Goal: Task Accomplishment & Management: Complete application form

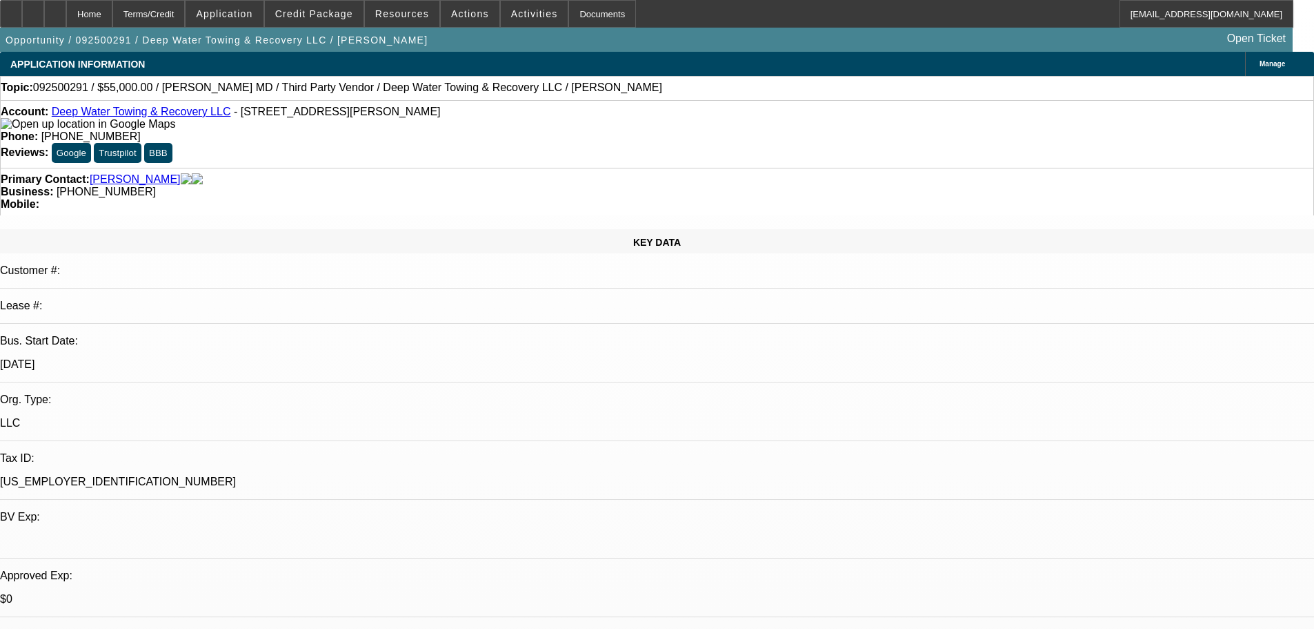
select select "0"
select select "2"
select select "0.1"
select select "4"
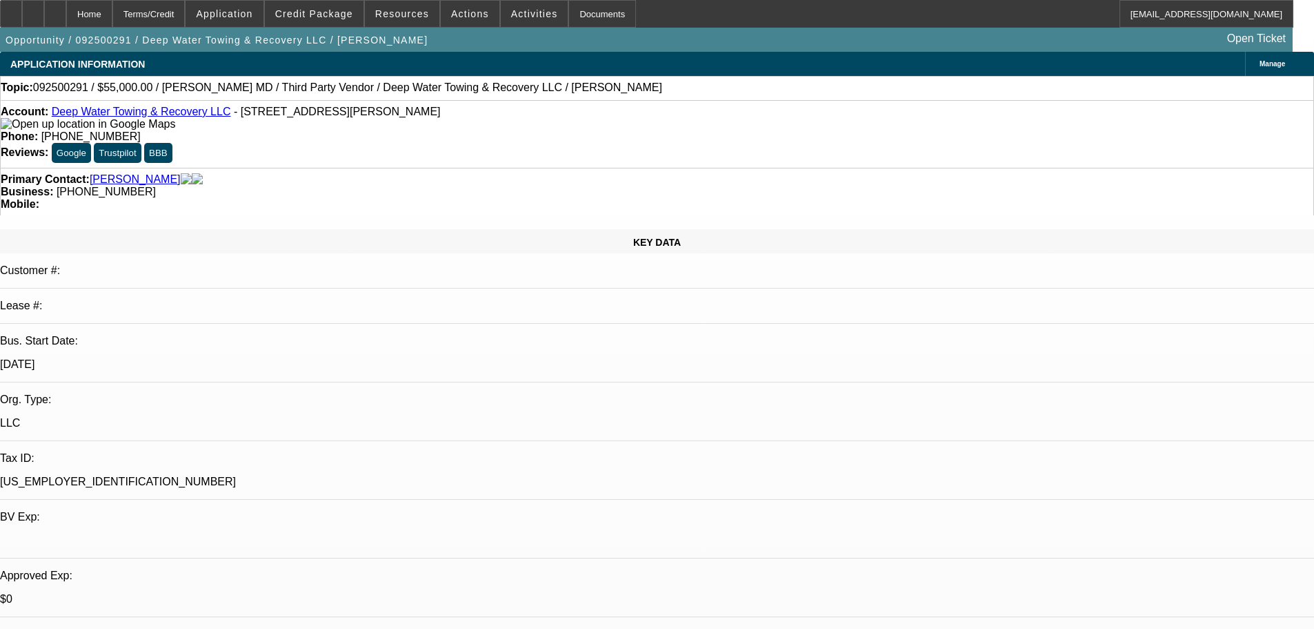
select select "0"
select select "2"
select select "0.1"
select select "4"
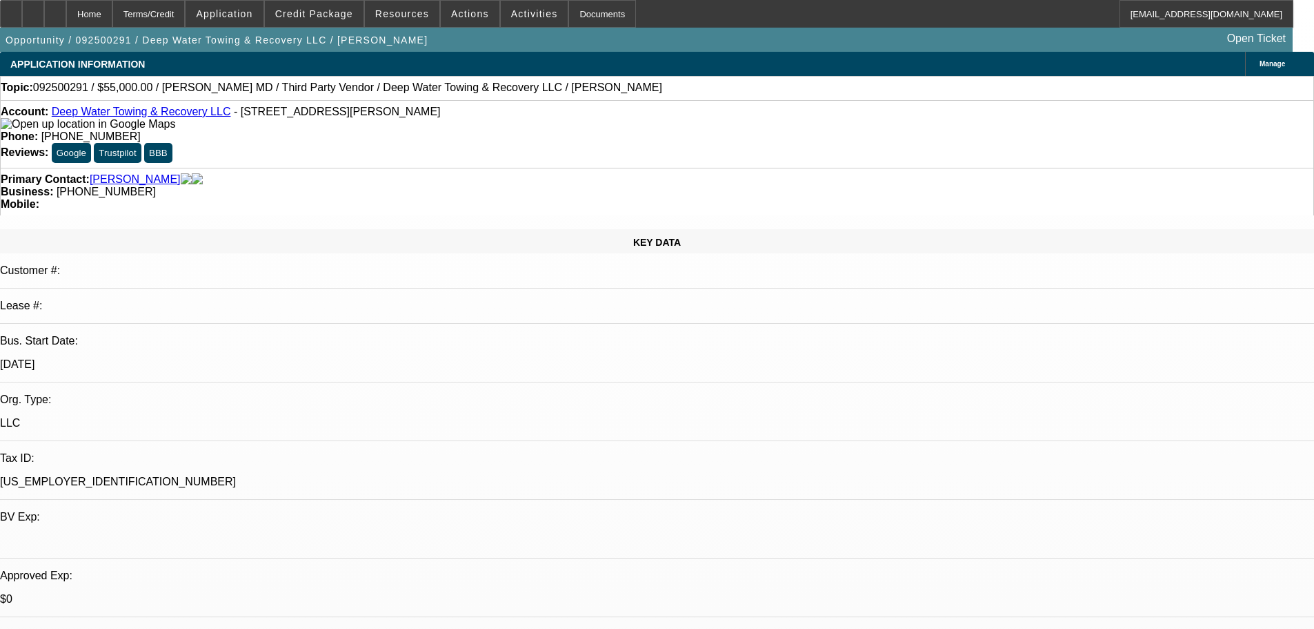
select select "0"
select select "2"
select select "0.1"
select select "4"
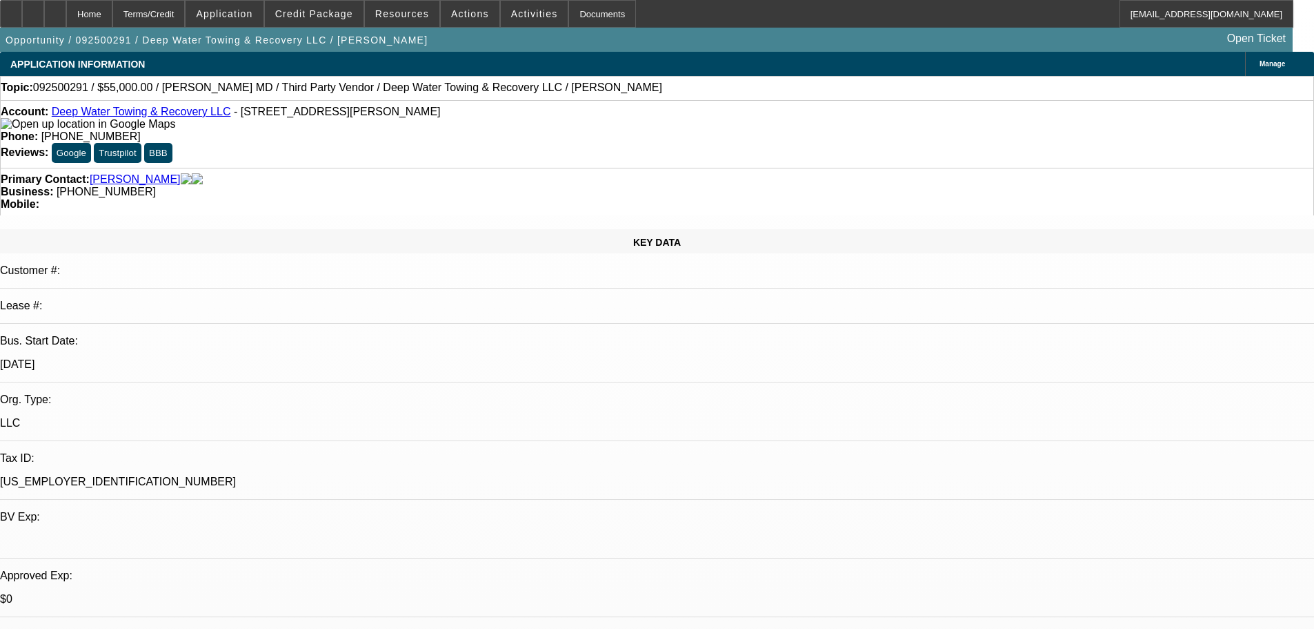
select select "0"
select select "2"
select select "0.1"
select select "4"
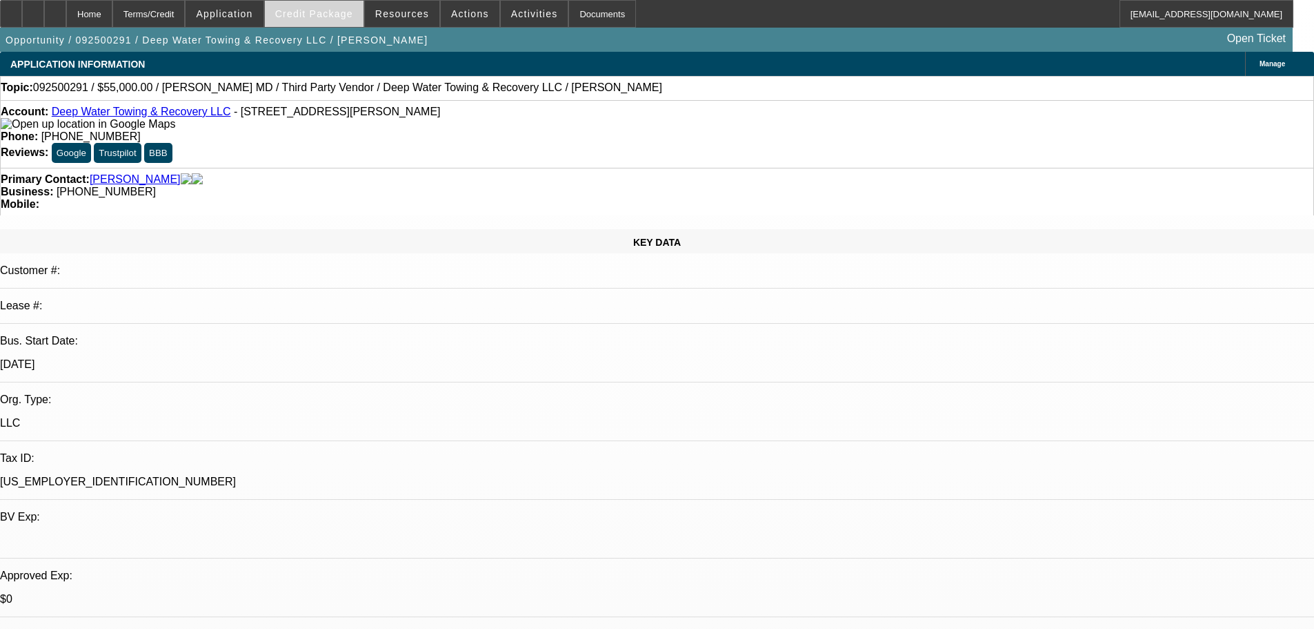
click at [309, 19] on span "Credit Package" at bounding box center [314, 13] width 78 height 11
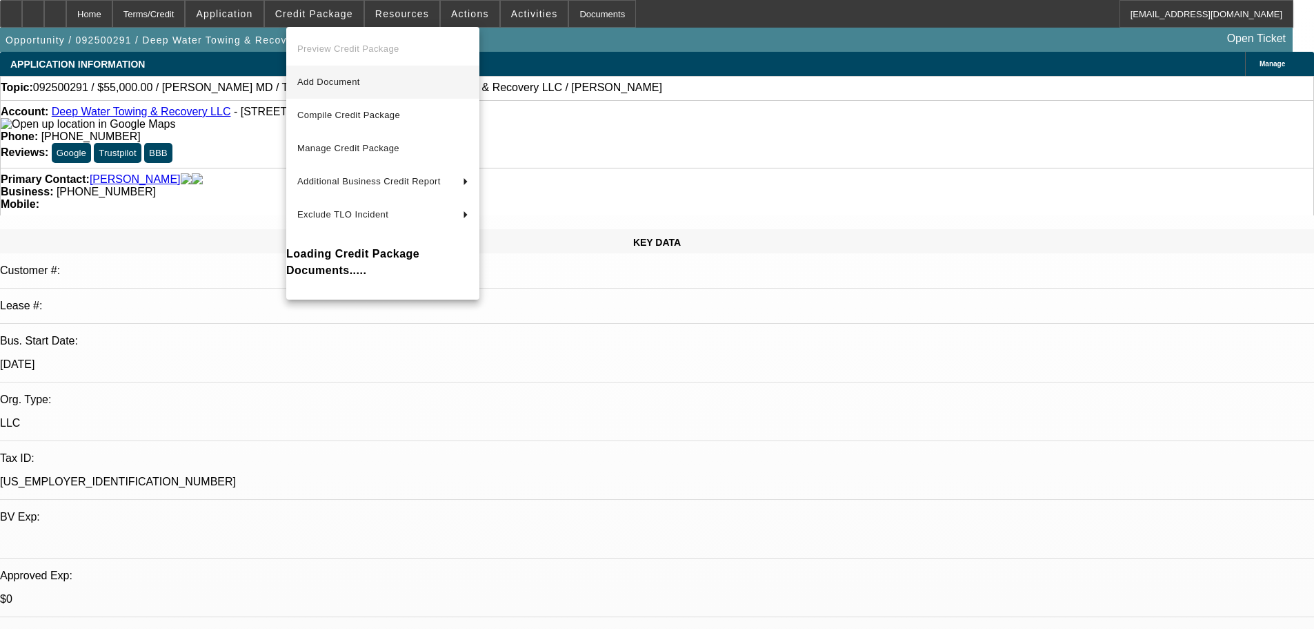
click at [412, 83] on span "Add Document" at bounding box center [382, 82] width 171 height 17
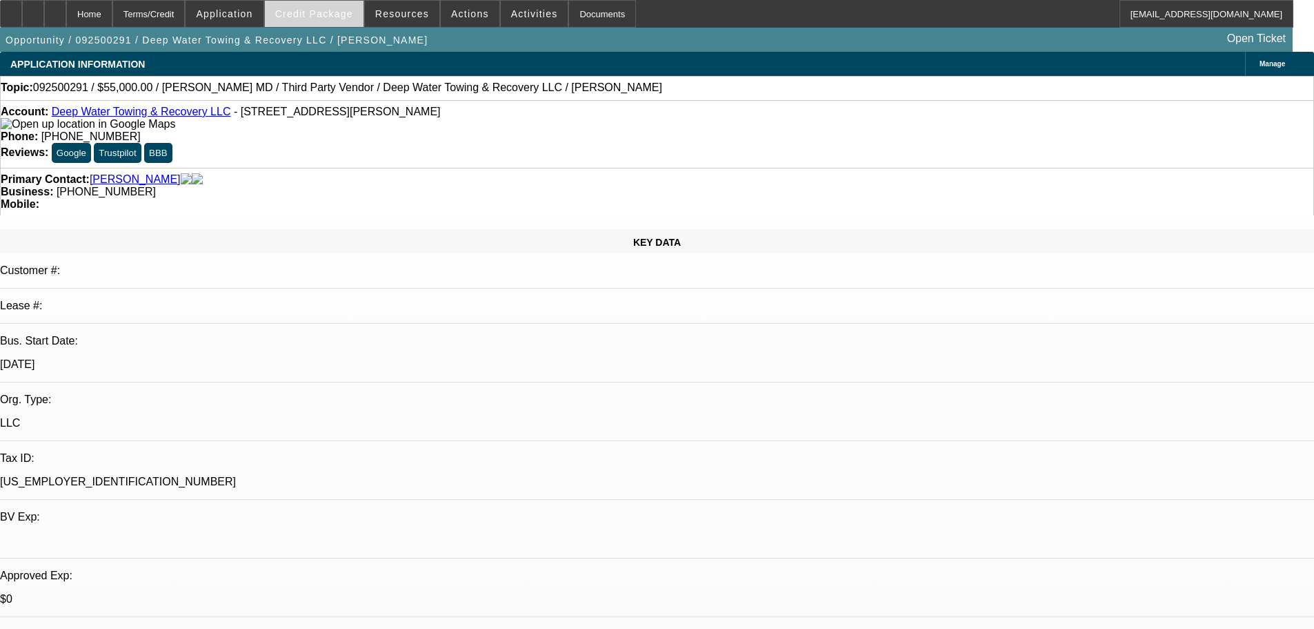
click at [321, 7] on span at bounding box center [314, 13] width 99 height 33
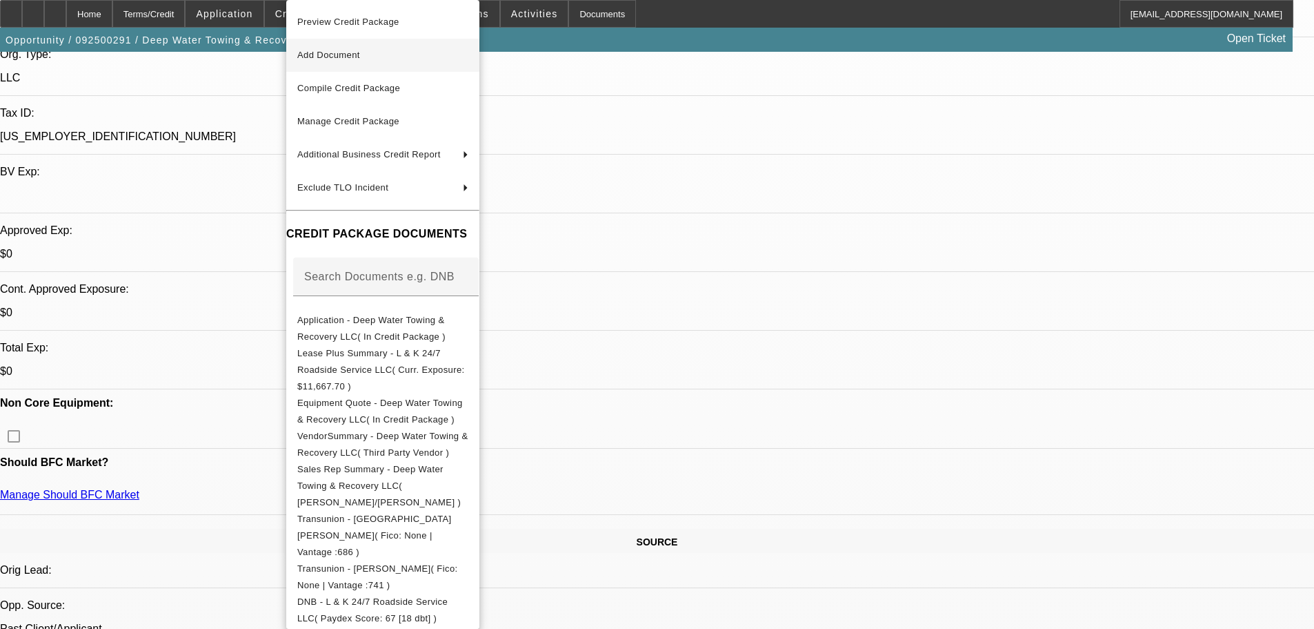
click at [392, 65] on button "Add Document" at bounding box center [382, 55] width 193 height 33
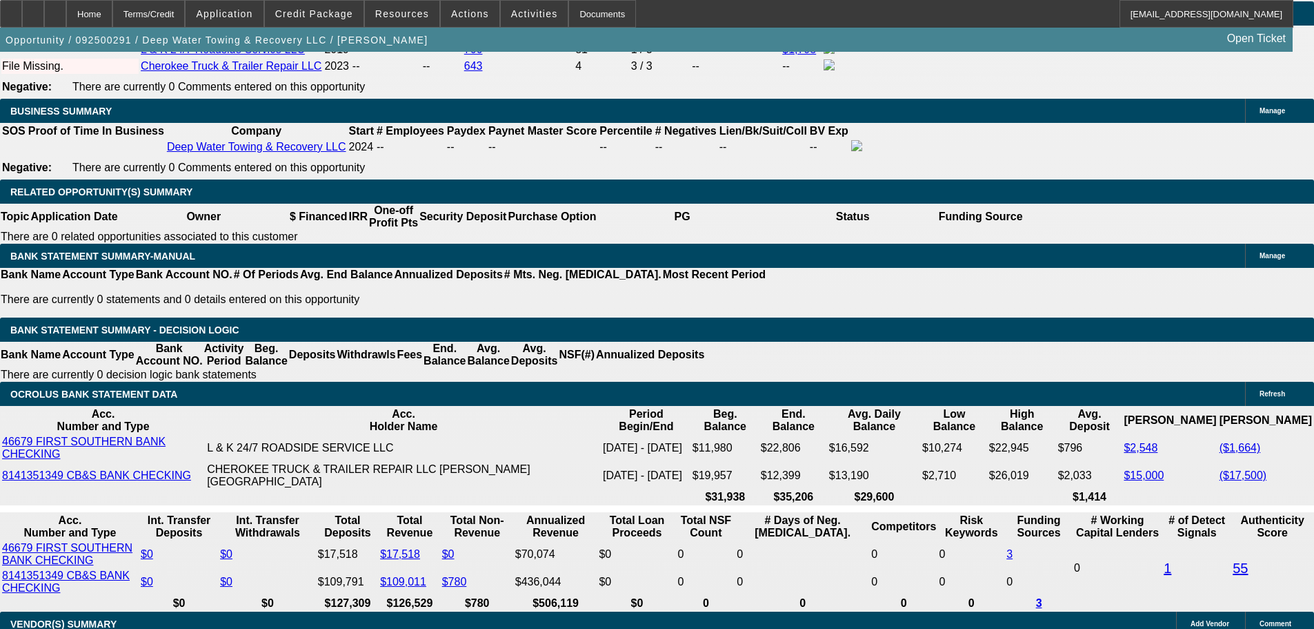
scroll to position [2139, 0]
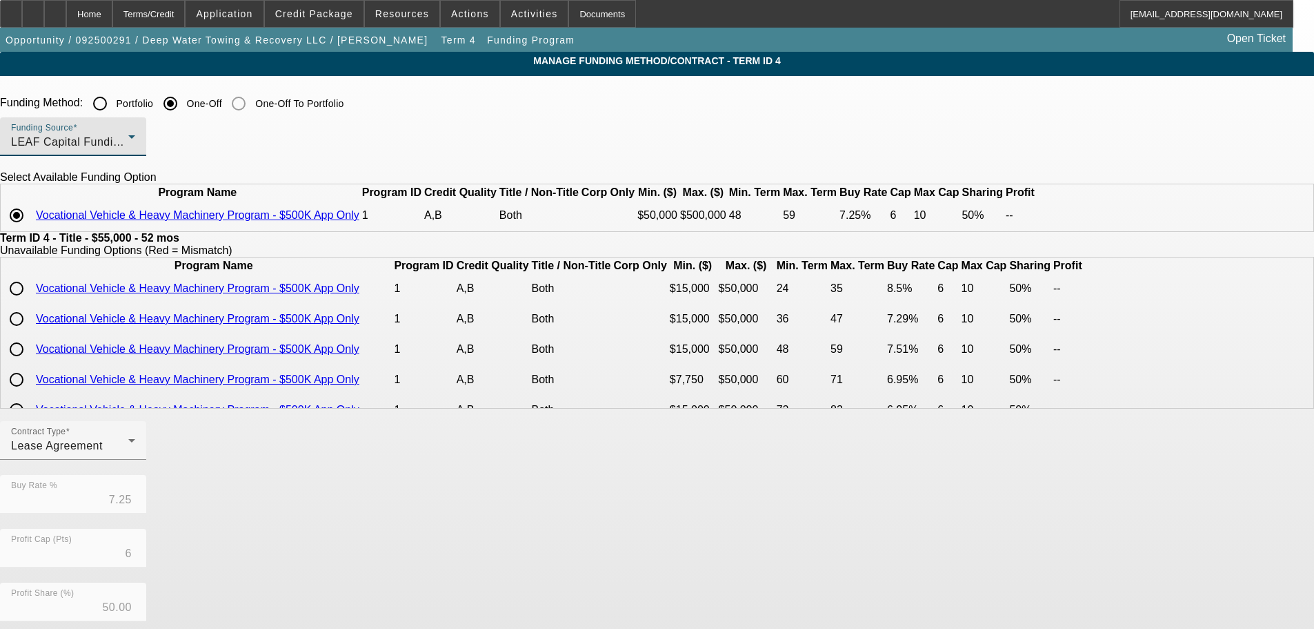
click at [154, 146] on span "LEAF Capital Funding, LLC" at bounding box center [82, 142] width 143 height 12
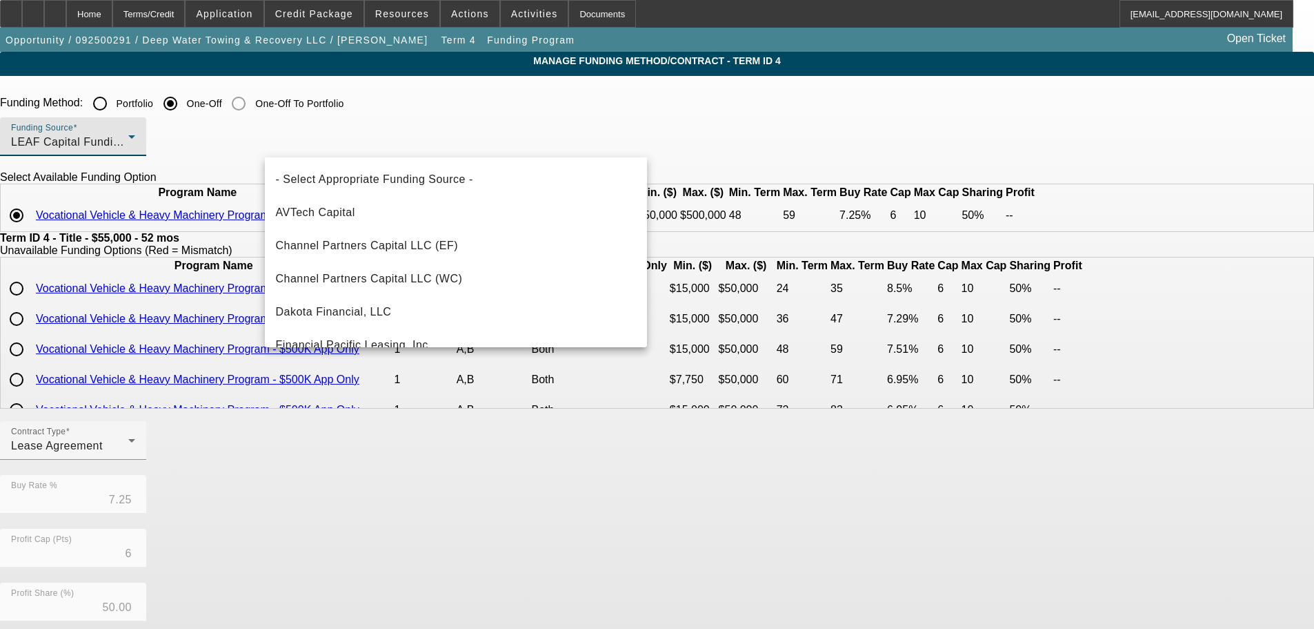
scroll to position [180, 0]
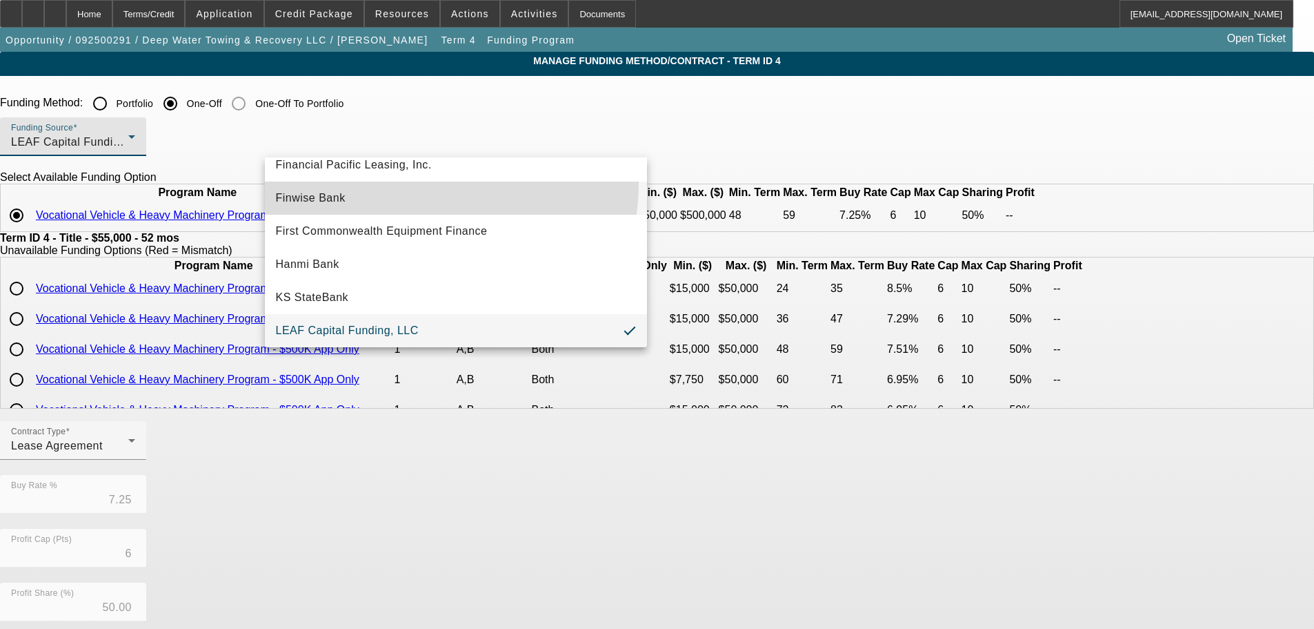
click at [379, 181] on mat-option "Finwise Bank" at bounding box center [456, 197] width 382 height 33
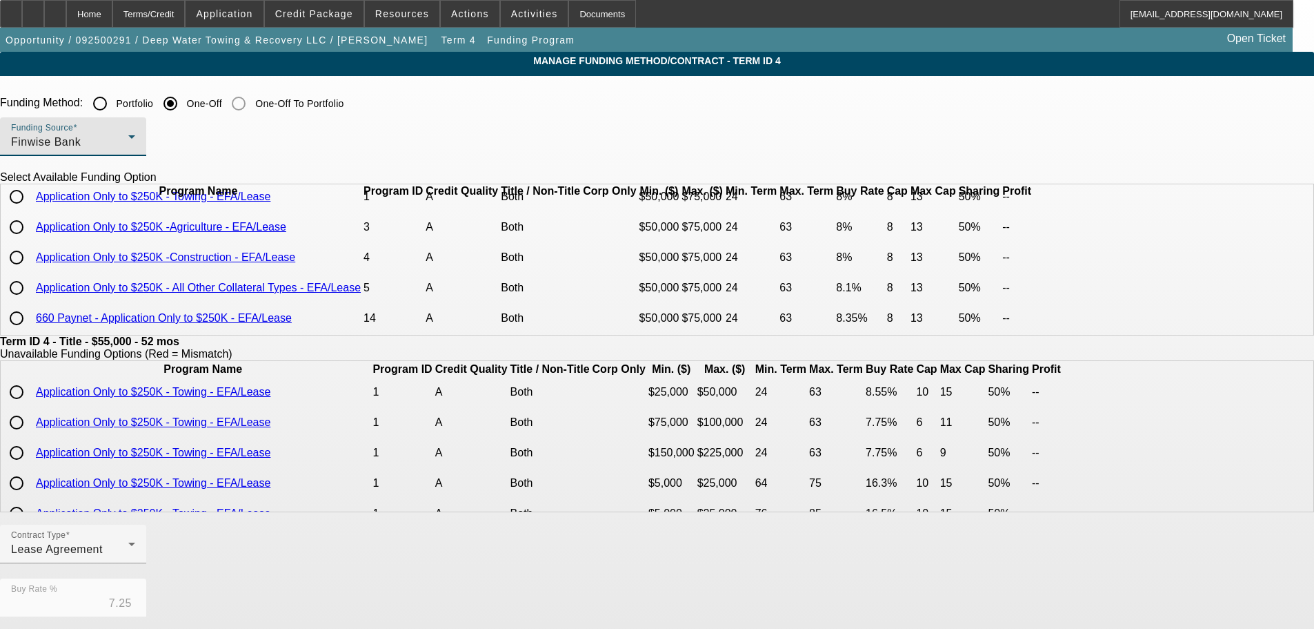
scroll to position [0, 0]
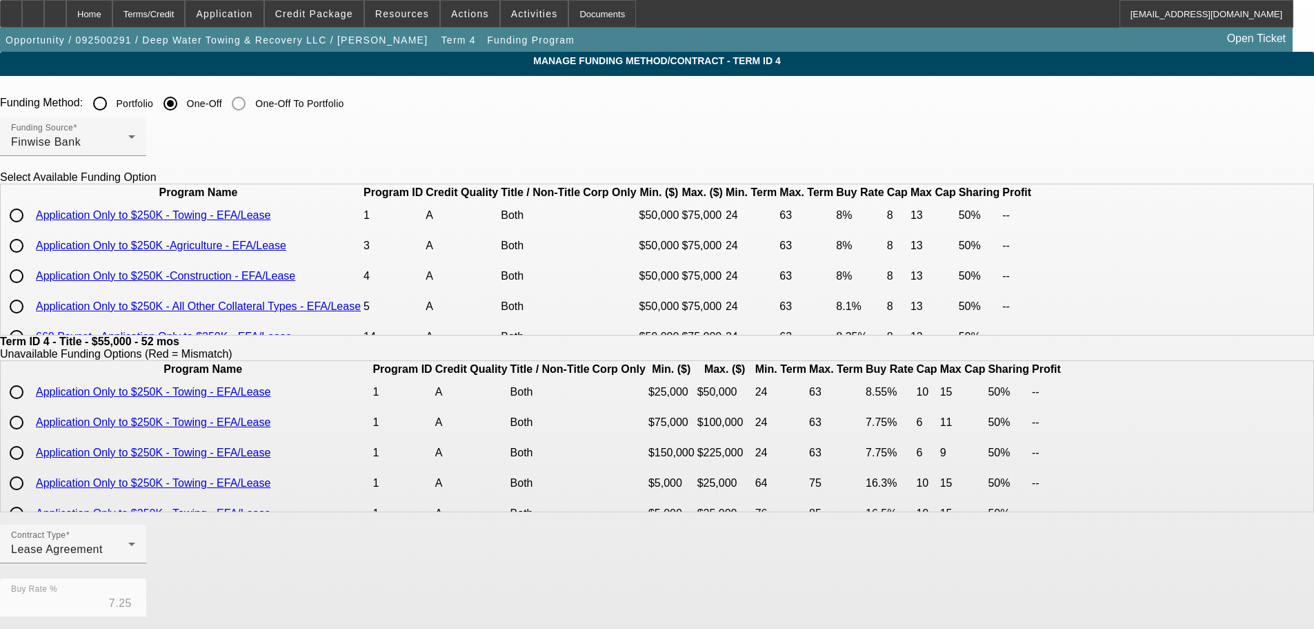
click at [30, 229] on input "radio" at bounding box center [17, 215] width 28 height 28
radio input "true"
type input "8.00"
type input "8"
type input "13"
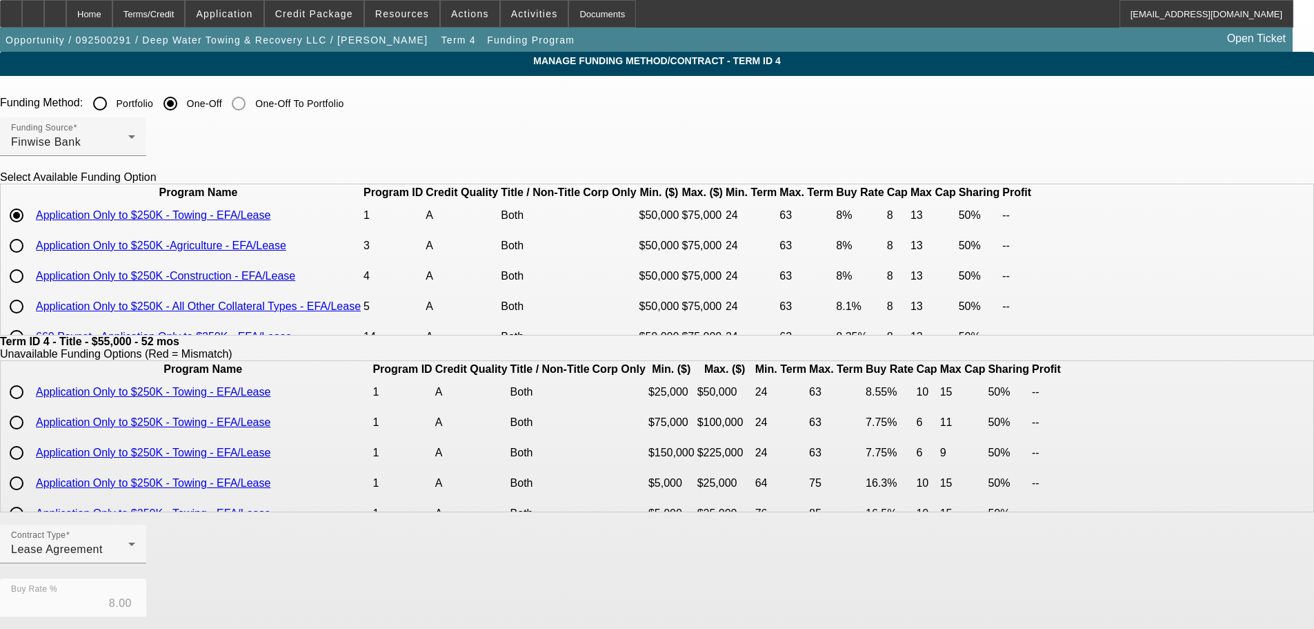
scroll to position [326, 0]
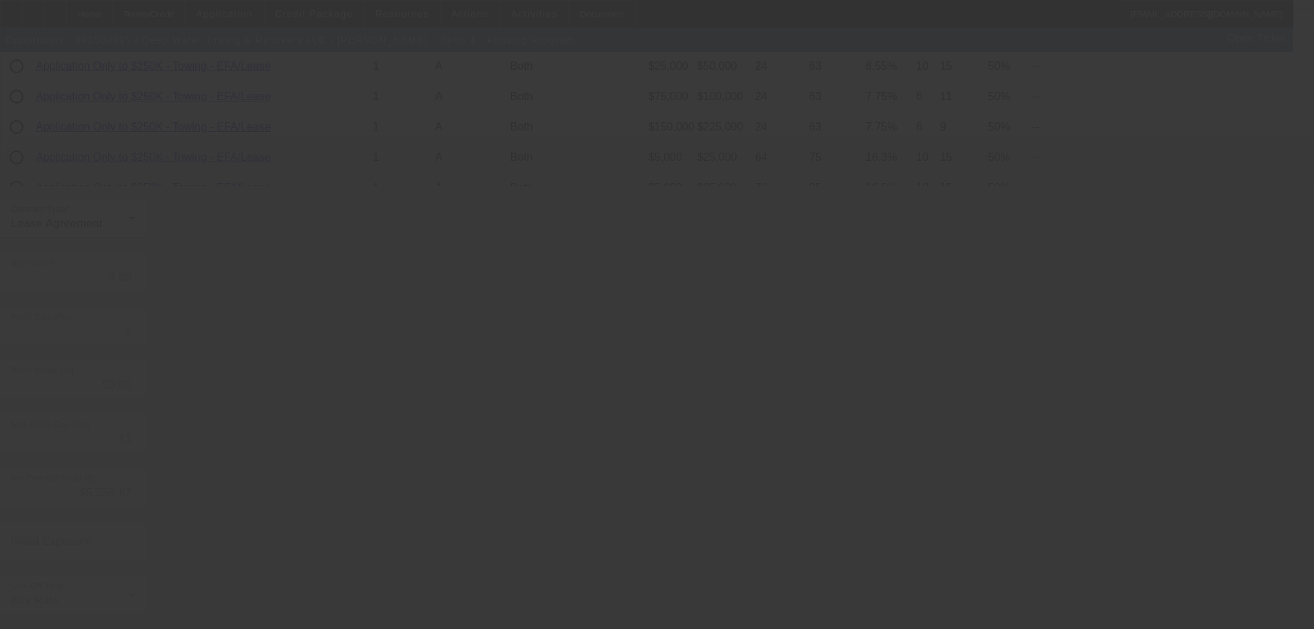
type input "7.25"
type input "6"
type input "10"
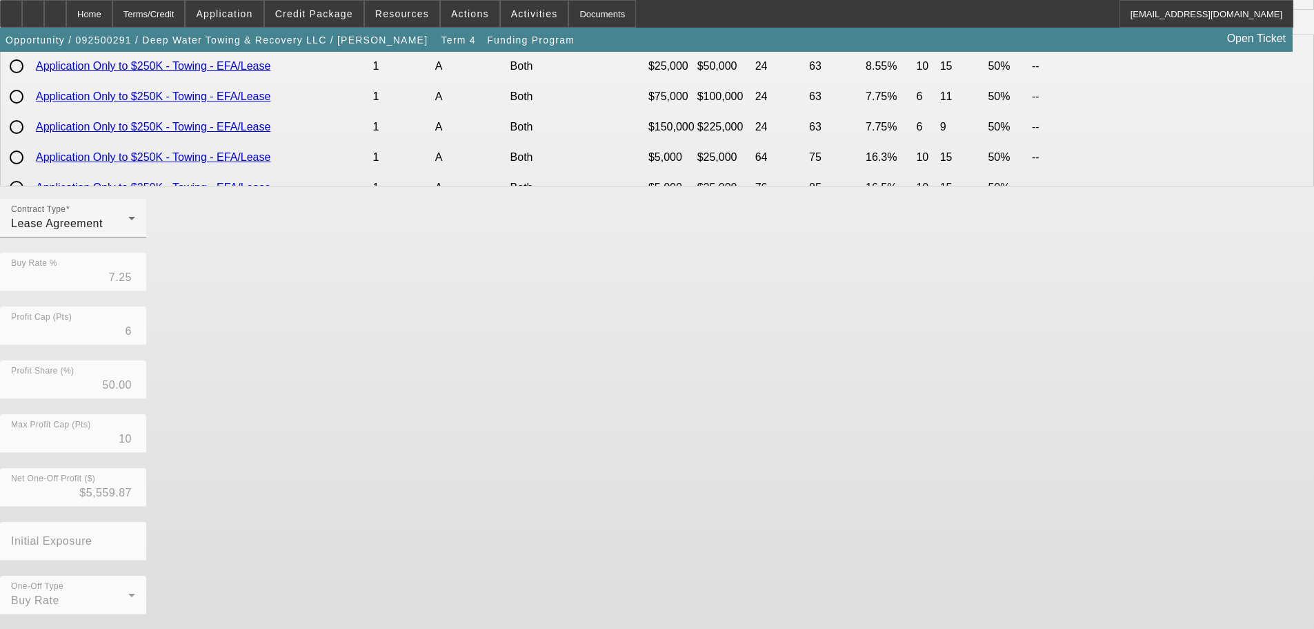
scroll to position [0, 0]
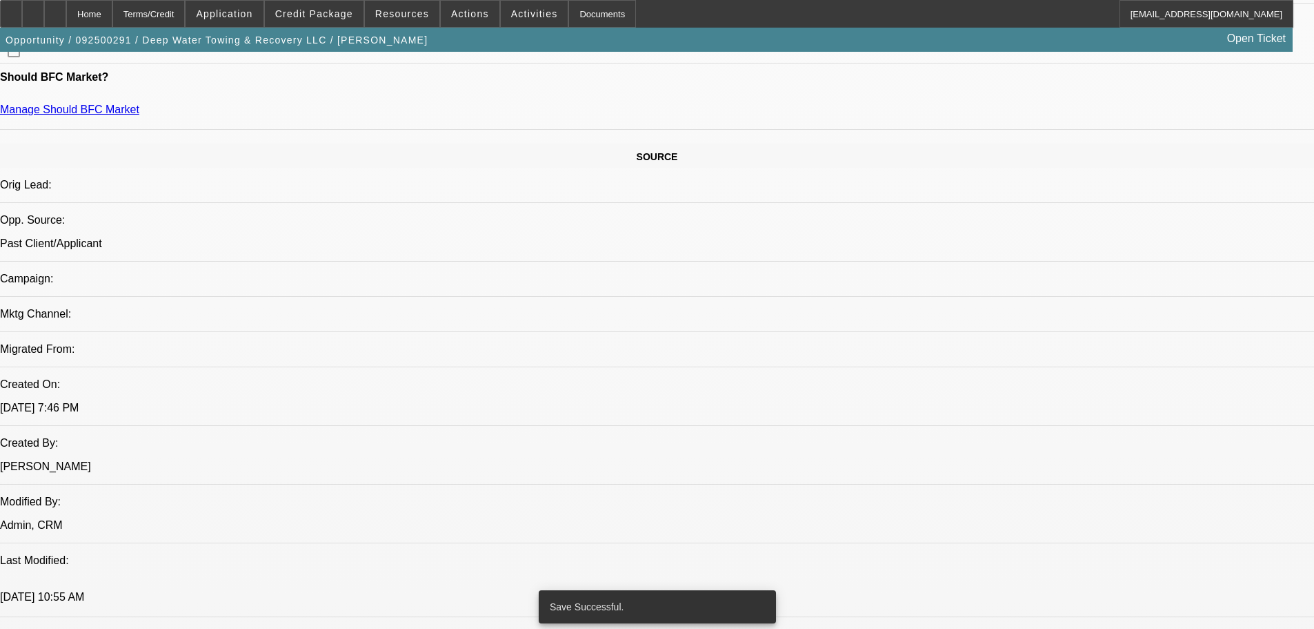
select select "0"
select select "2"
select select "0.1"
select select "4"
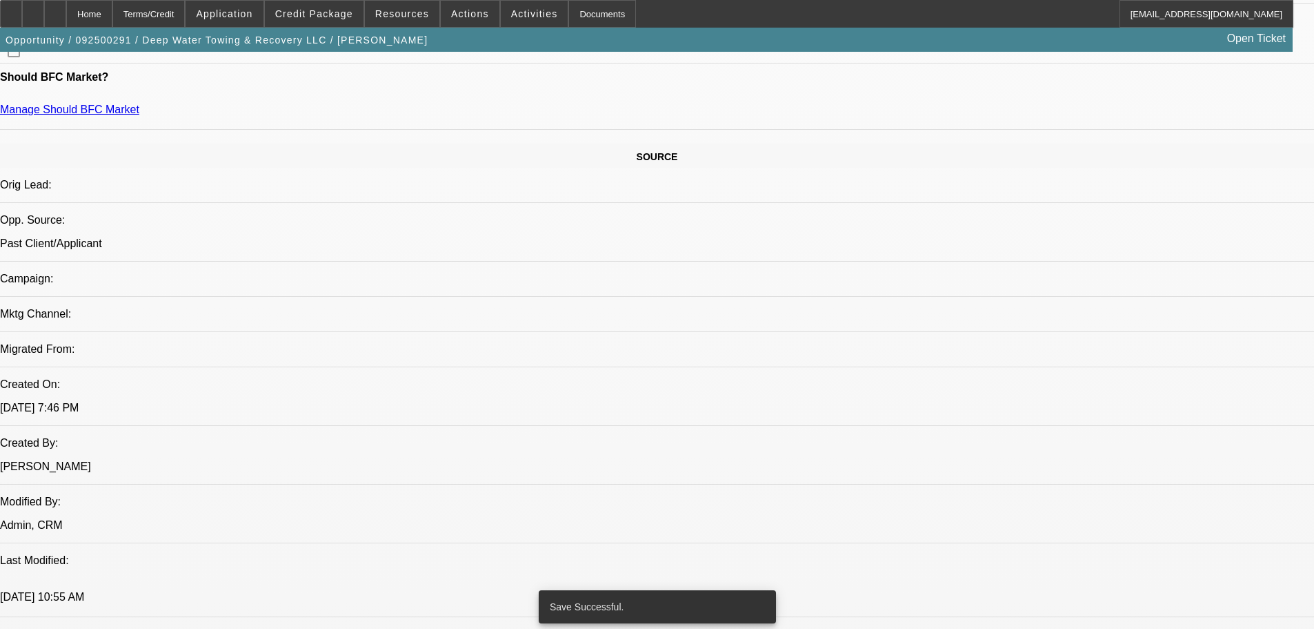
select select "0"
select select "2"
select select "0.1"
select select "4"
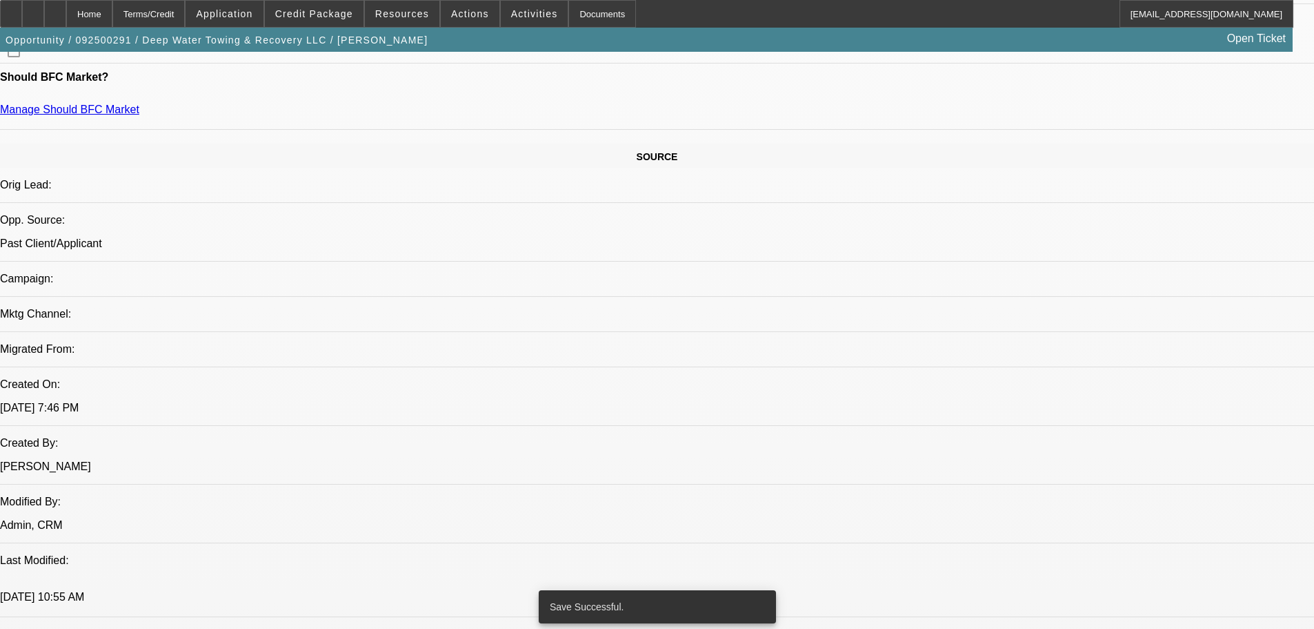
select select "0"
select select "2"
select select "0.1"
select select "4"
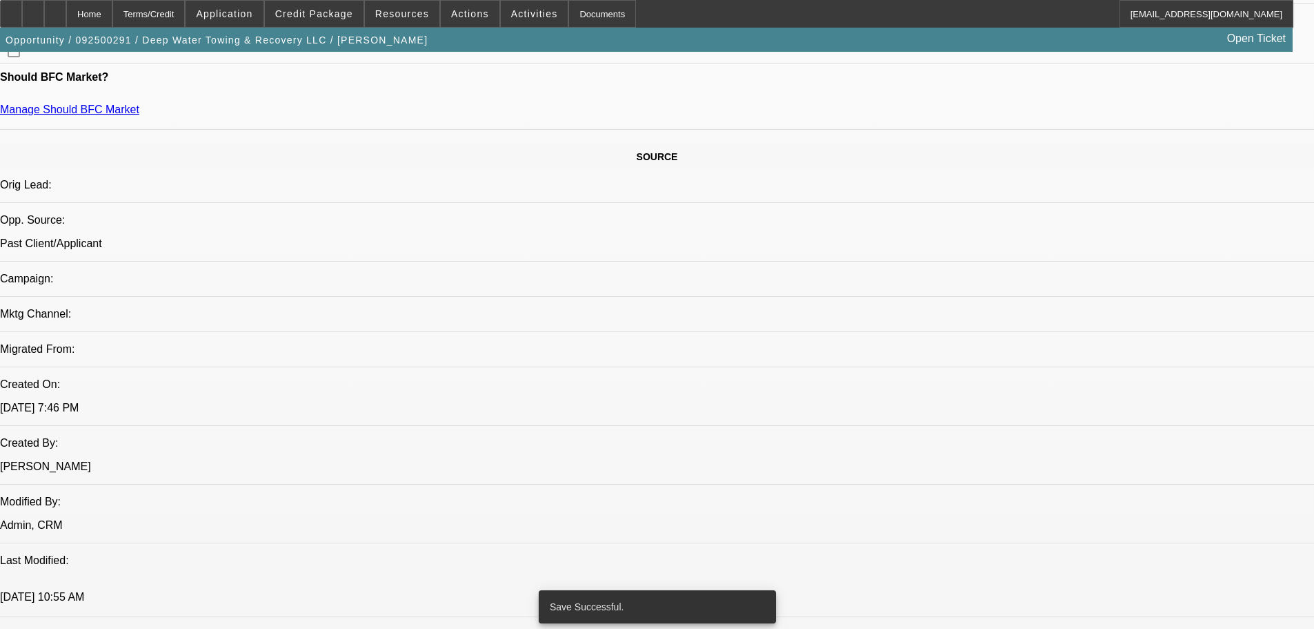
select select "0"
select select "2"
select select "0.1"
select select "4"
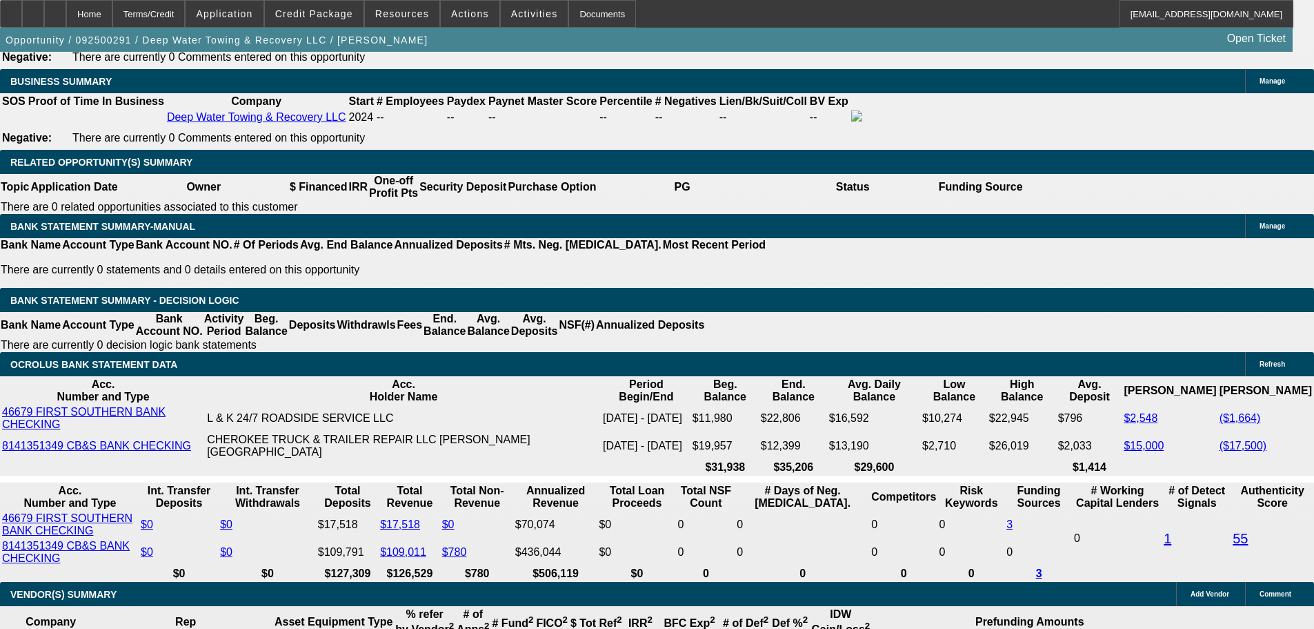
scroll to position [2090, 0]
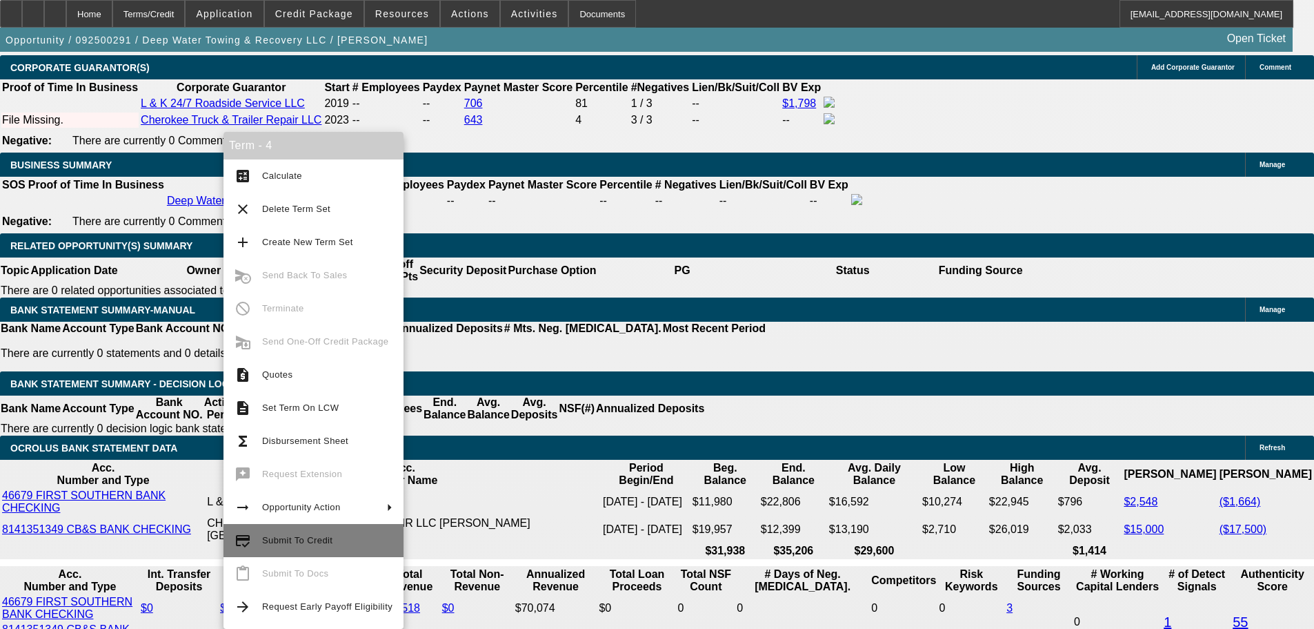
click at [340, 541] on span "Submit To Credit" at bounding box center [327, 540] width 130 height 17
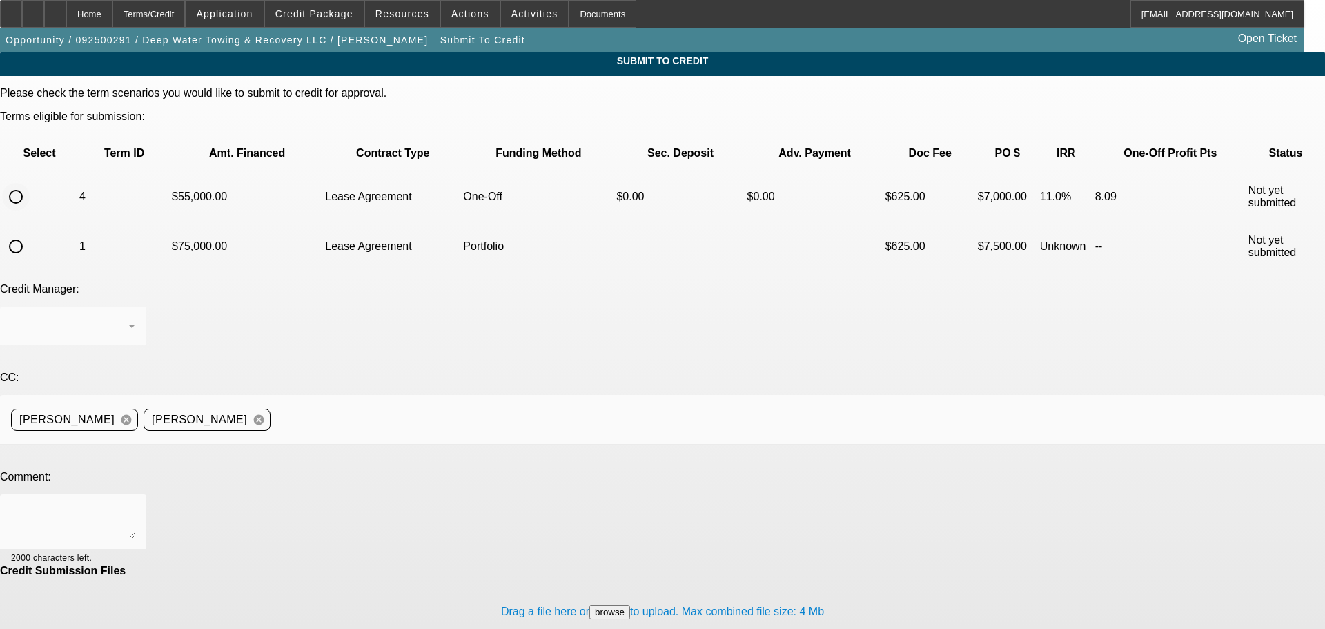
drag, startPoint x: 49, startPoint y: 150, endPoint x: 49, endPoint y: 158, distance: 8.3
click at [30, 183] on input "radio" at bounding box center [16, 197] width 28 height 28
radio input "true"
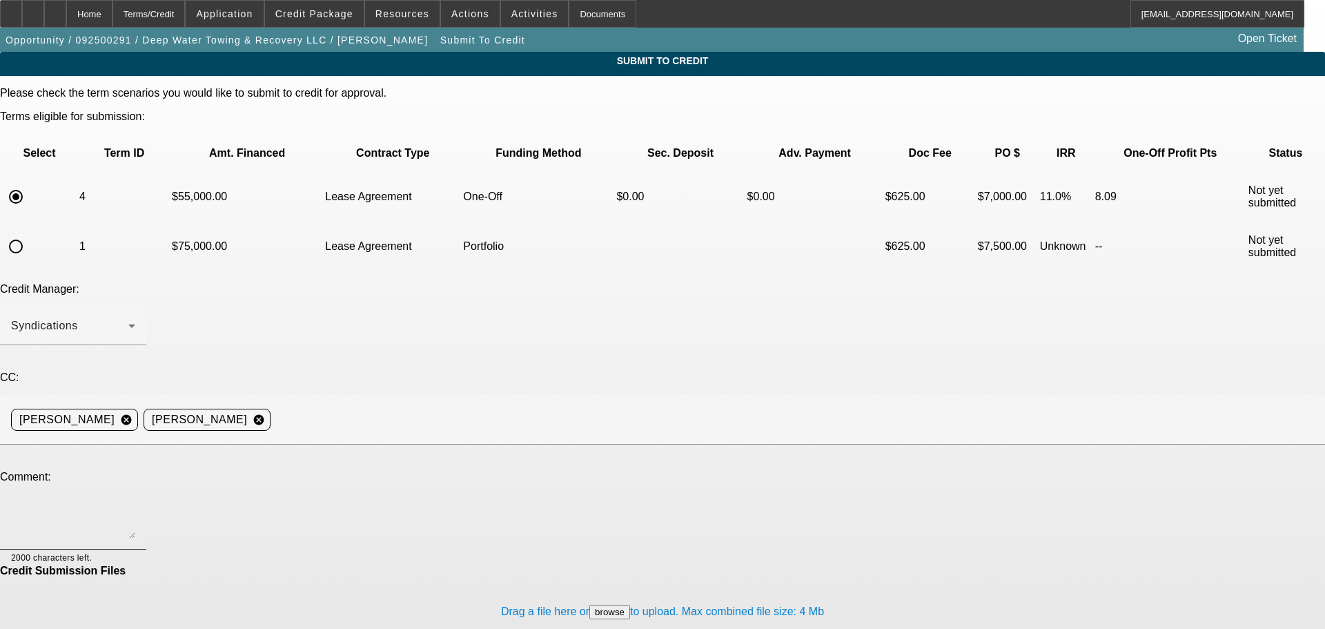
click at [135, 494] on div at bounding box center [73, 521] width 124 height 55
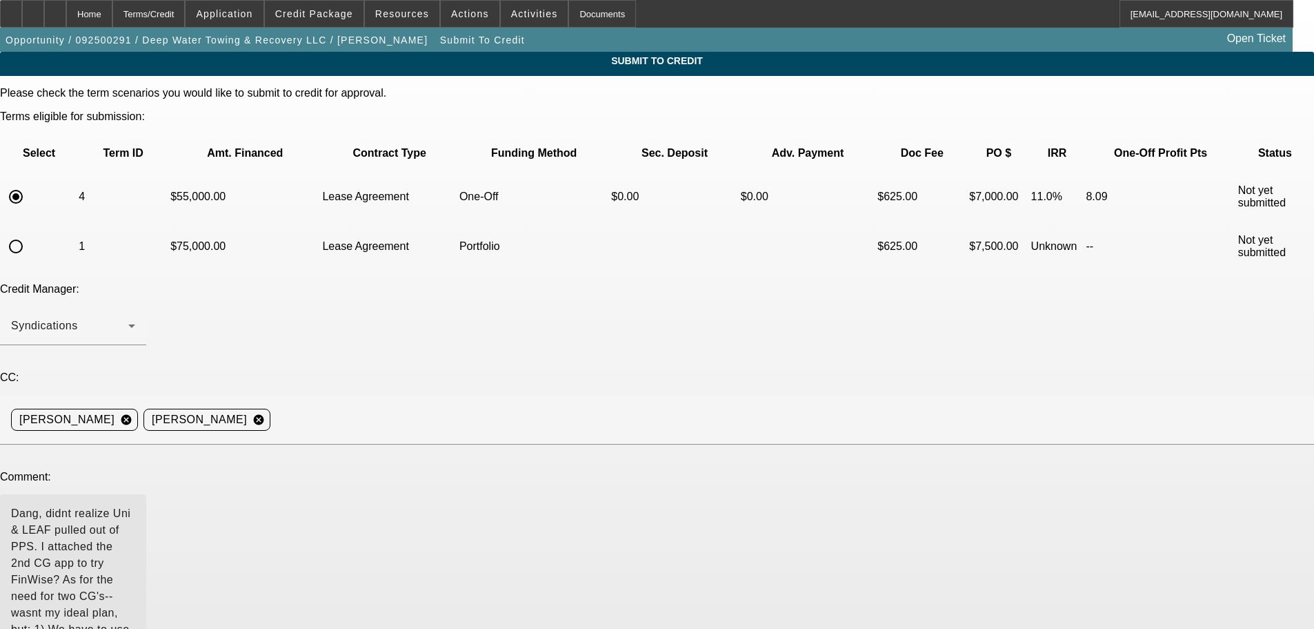
drag, startPoint x: 834, startPoint y: 385, endPoint x: 805, endPoint y: 512, distance: 130.2
click at [135, 512] on textarea "Dang, didnt realize Uni & LEAF pulled out of PPS. I attached the 2nd CG app to …" at bounding box center [73, 585] width 124 height 160
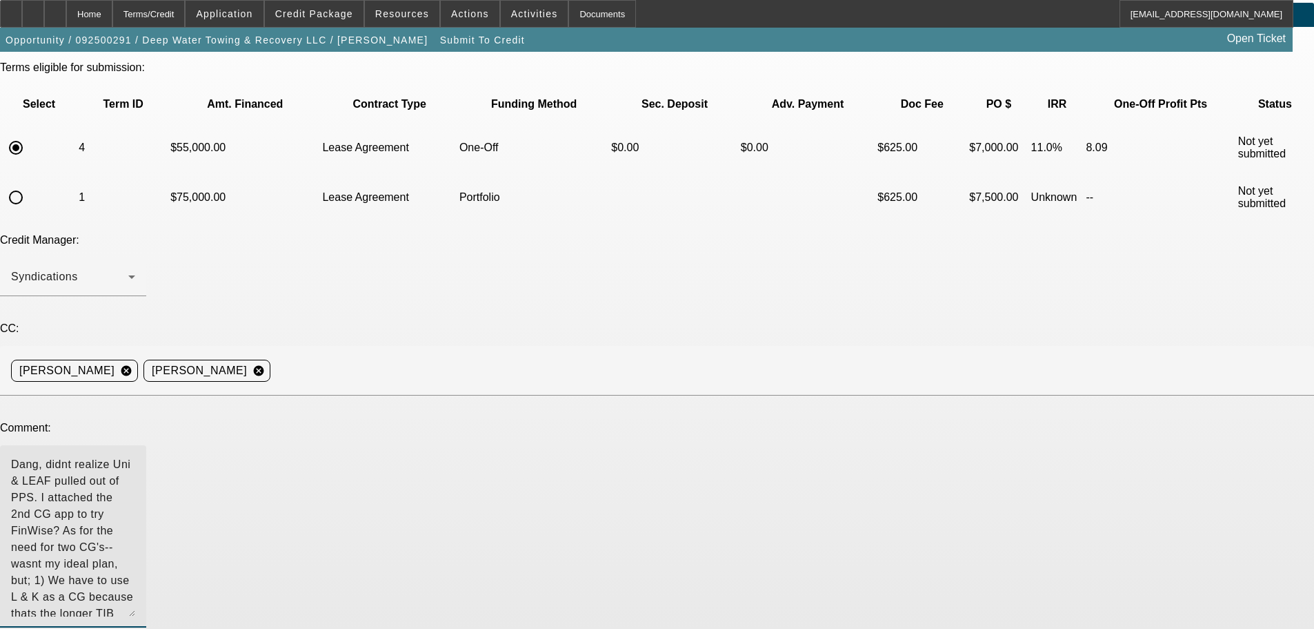
scroll to position [99, 0]
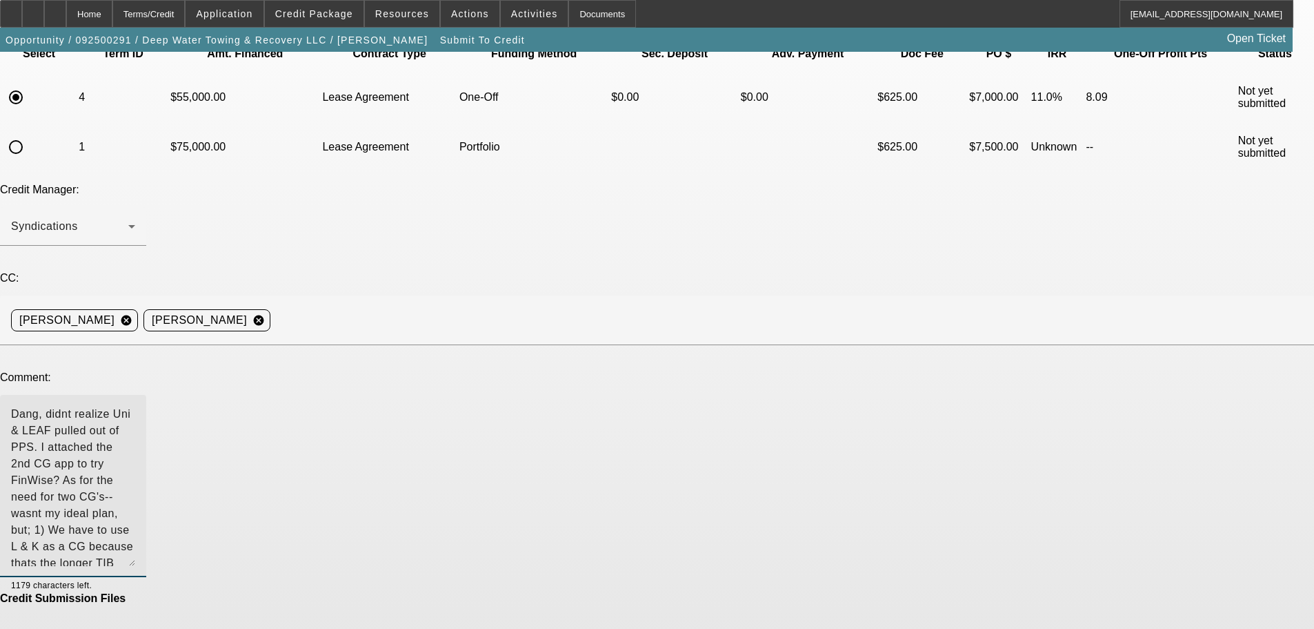
type textarea "Dang, didnt realize Uni & LEAF pulled out of PPS. I attached the 2nd CG app to …"
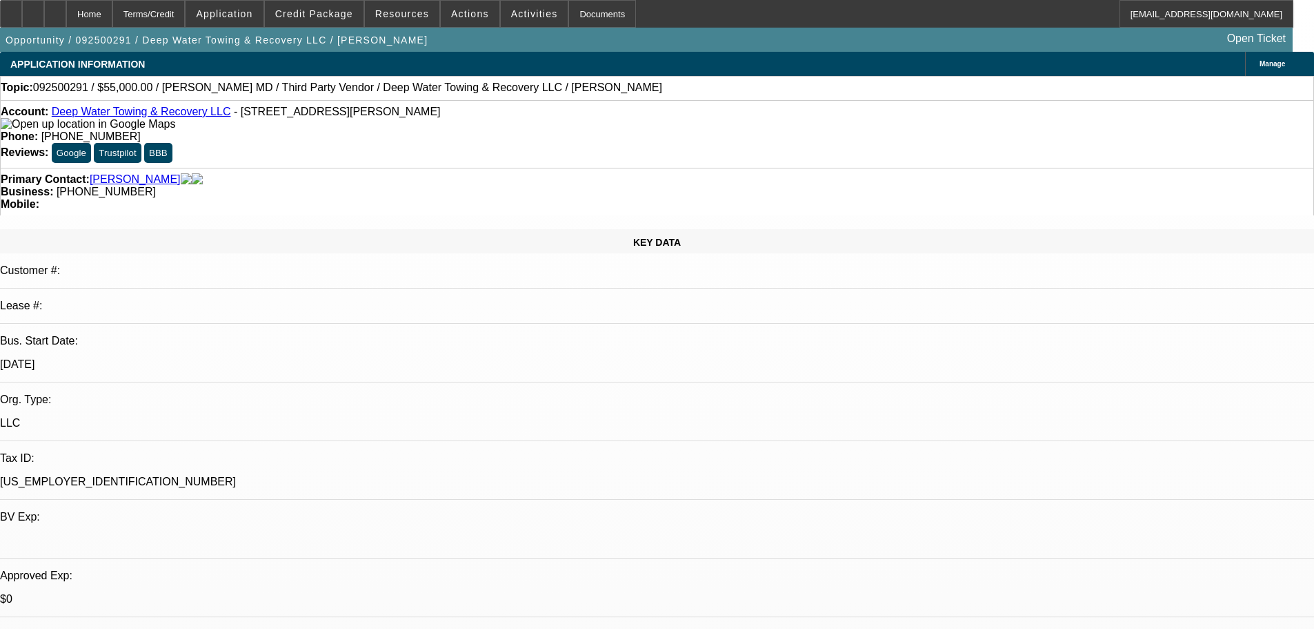
select select "0"
select select "2"
select select "0.1"
select select "4"
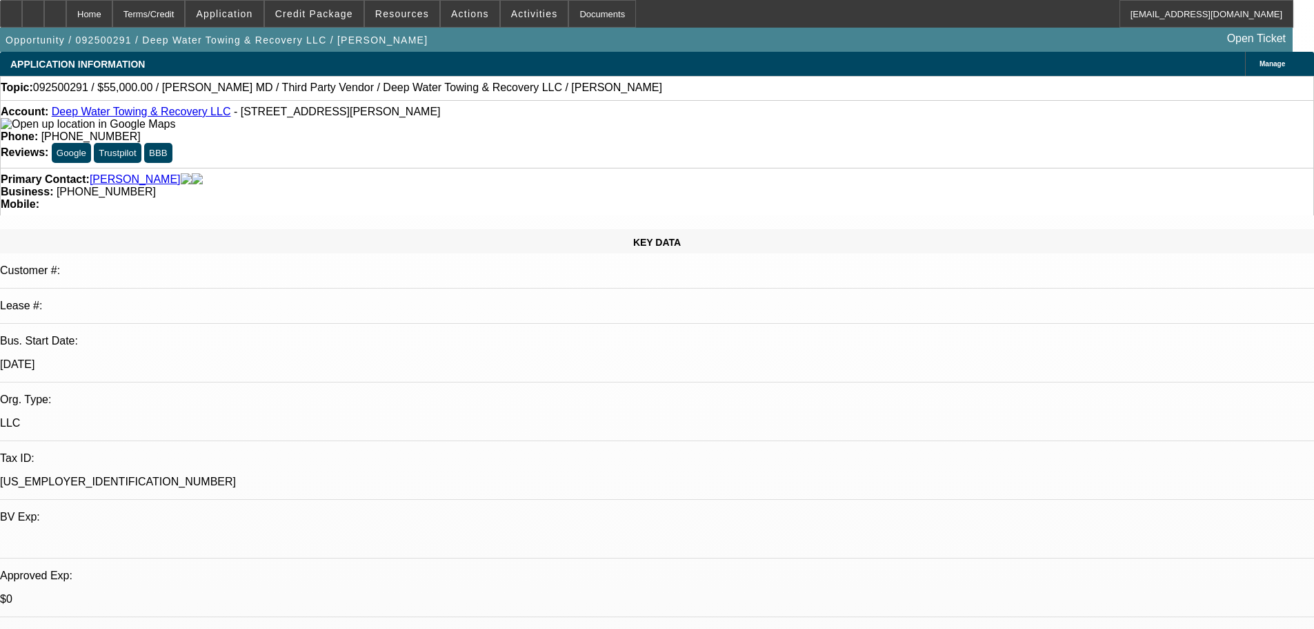
select select "0"
select select "2"
select select "0.1"
select select "4"
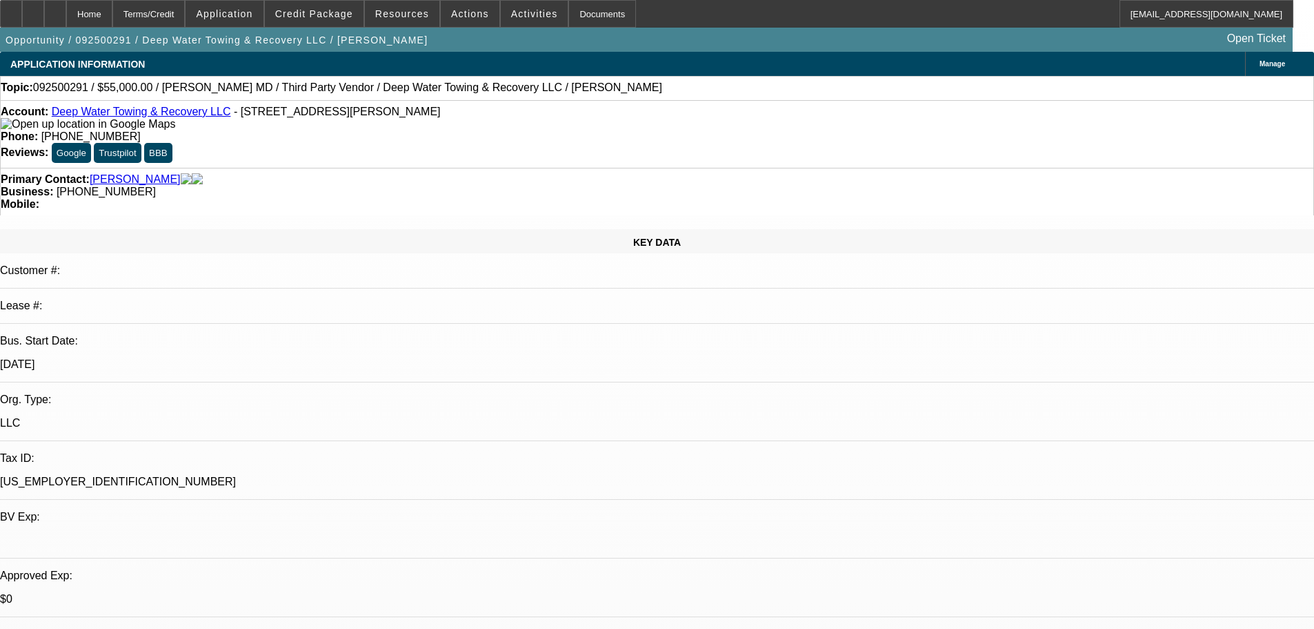
select select "0"
select select "2"
select select "0.1"
select select "4"
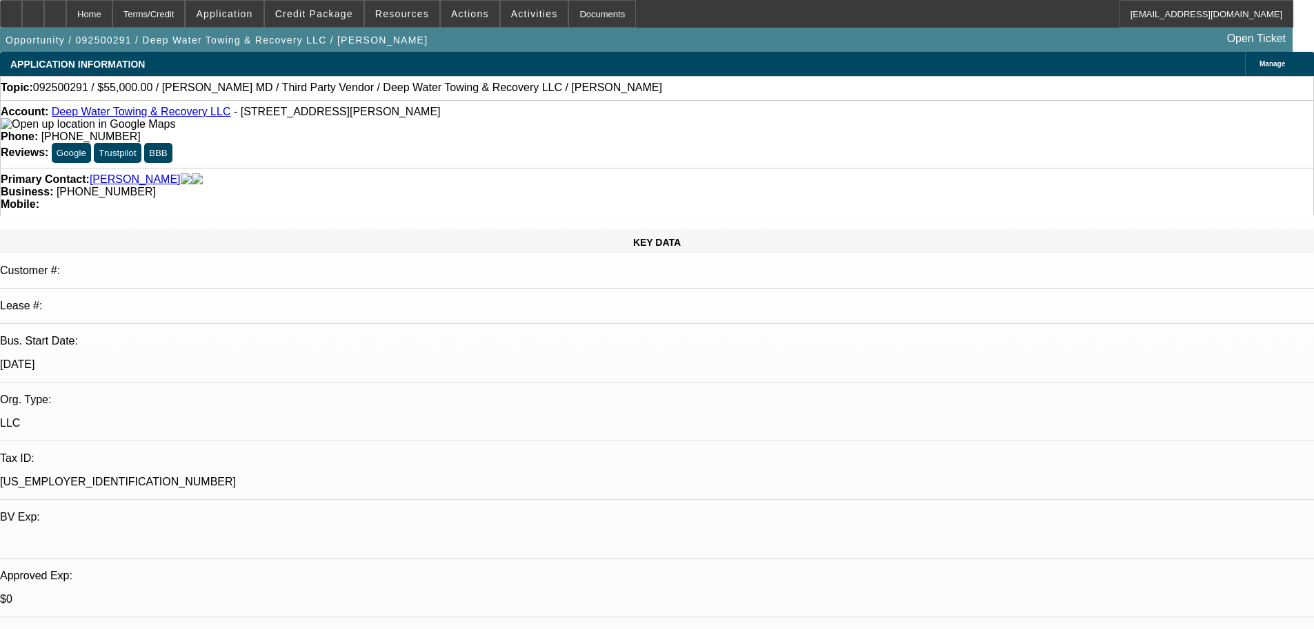
select select "0"
select select "2"
select select "0.1"
select select "4"
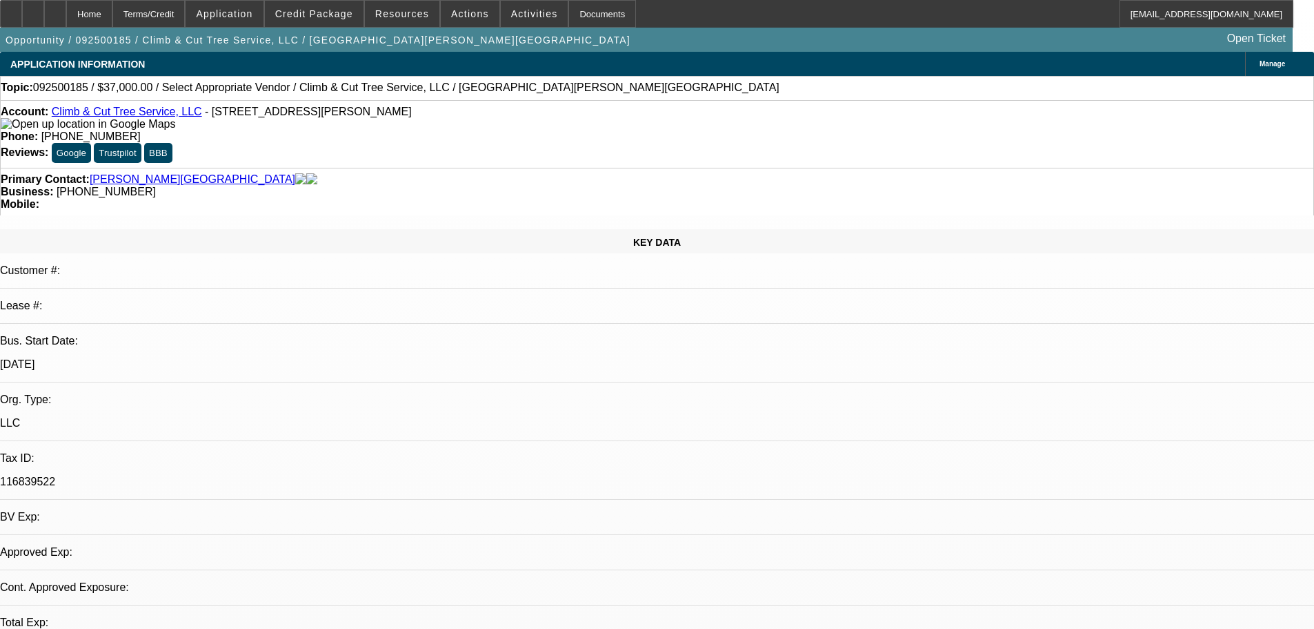
select select "0"
select select "2"
select select "0.1"
select select "4"
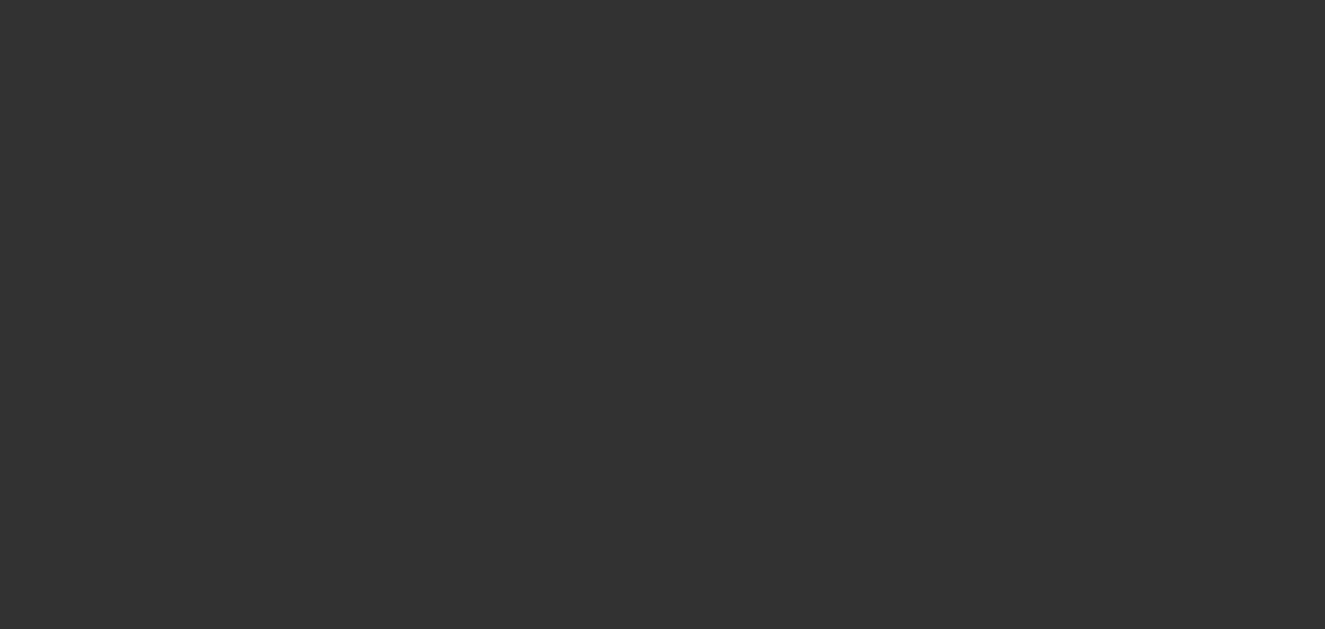
select select "0"
select select "2"
select select "0.1"
select select "1"
select select "2"
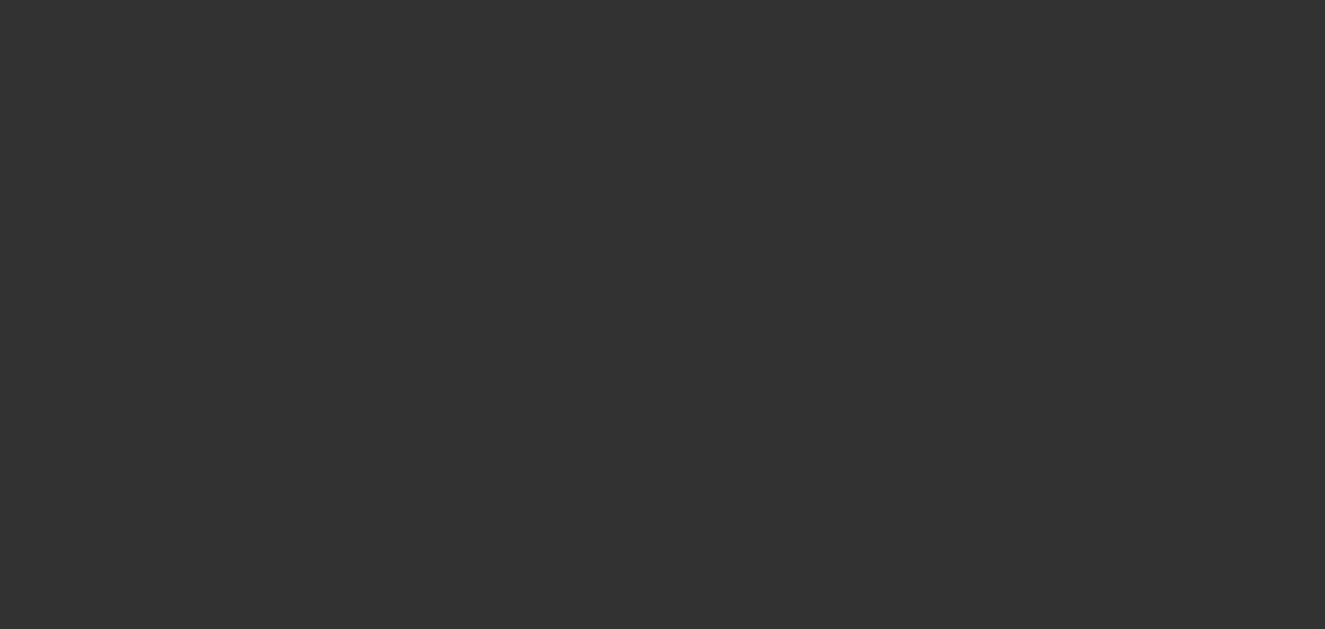
select select "4"
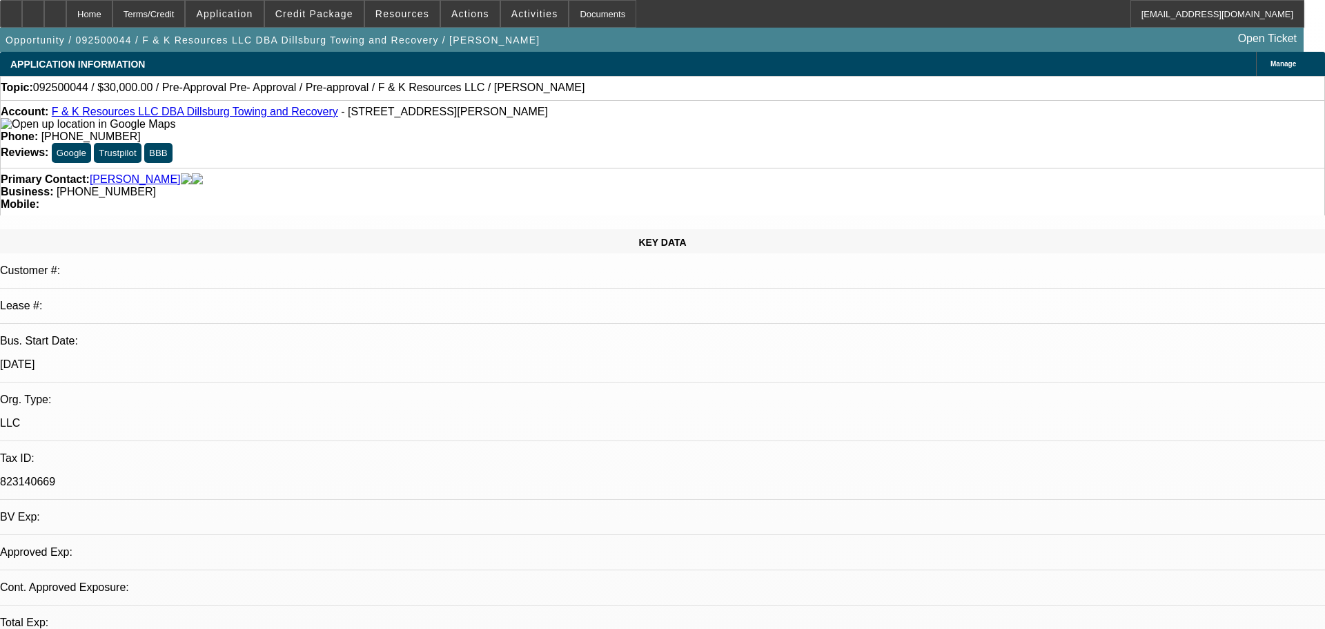
select select "0"
select select "6"
select select "0"
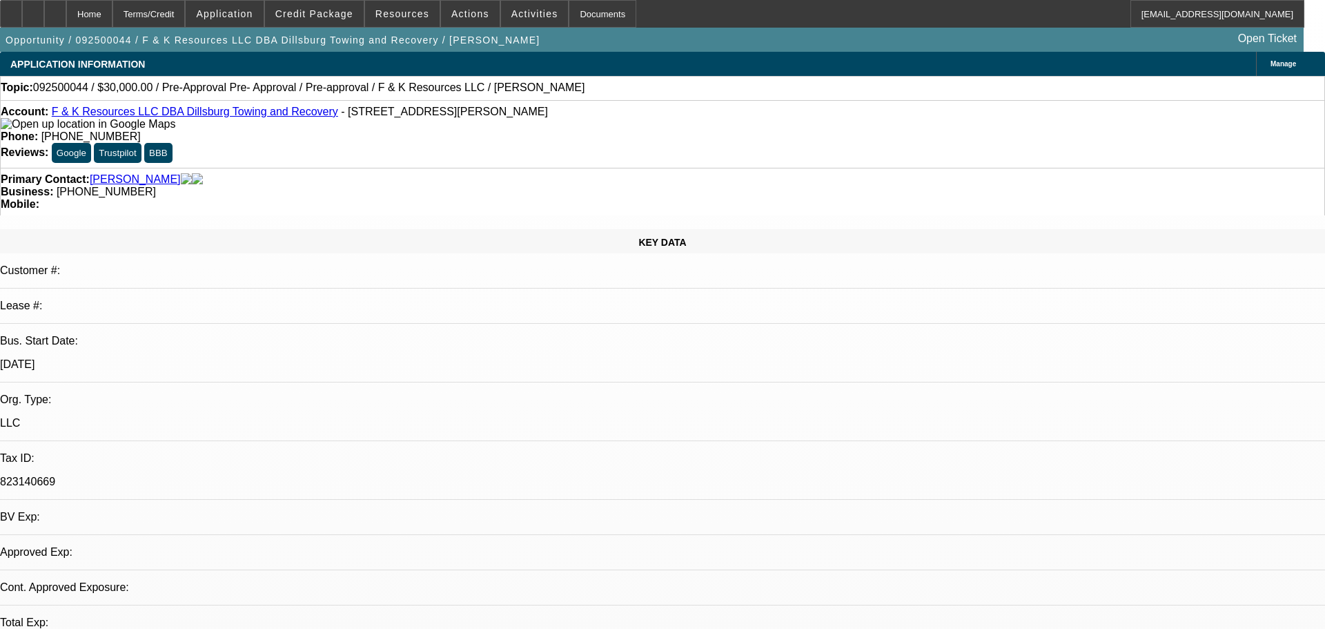
select select "0"
select select "6"
select select "0"
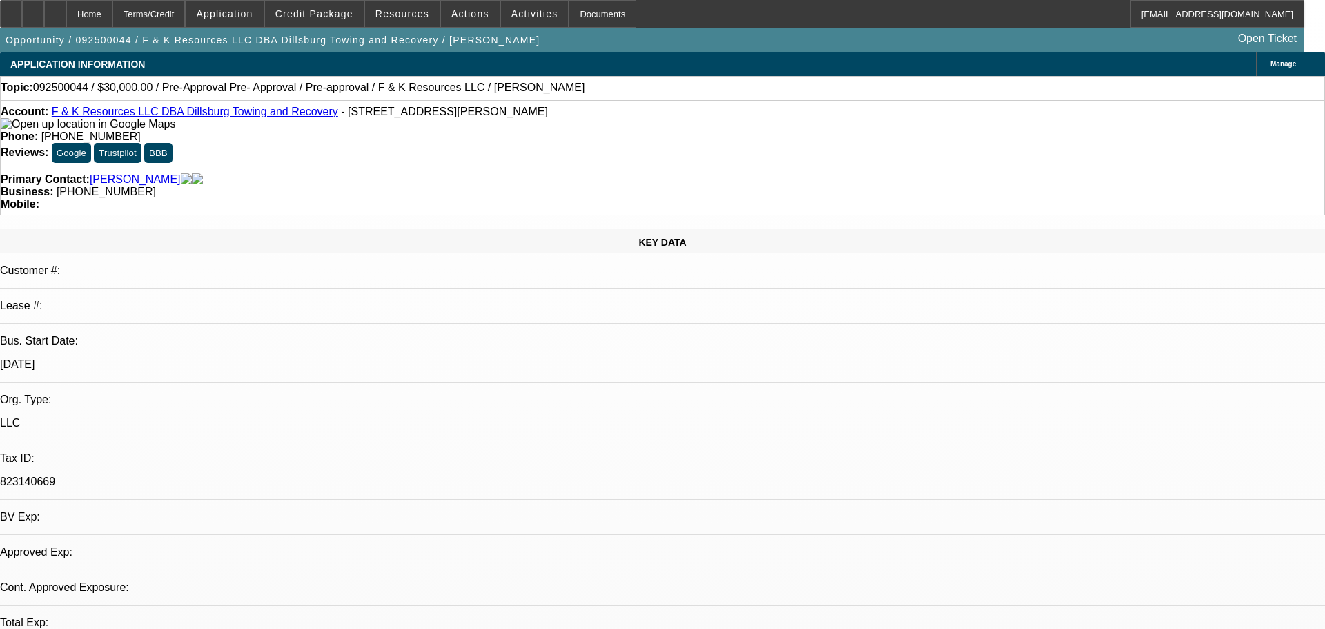
select select "0"
select select "6"
select select "0"
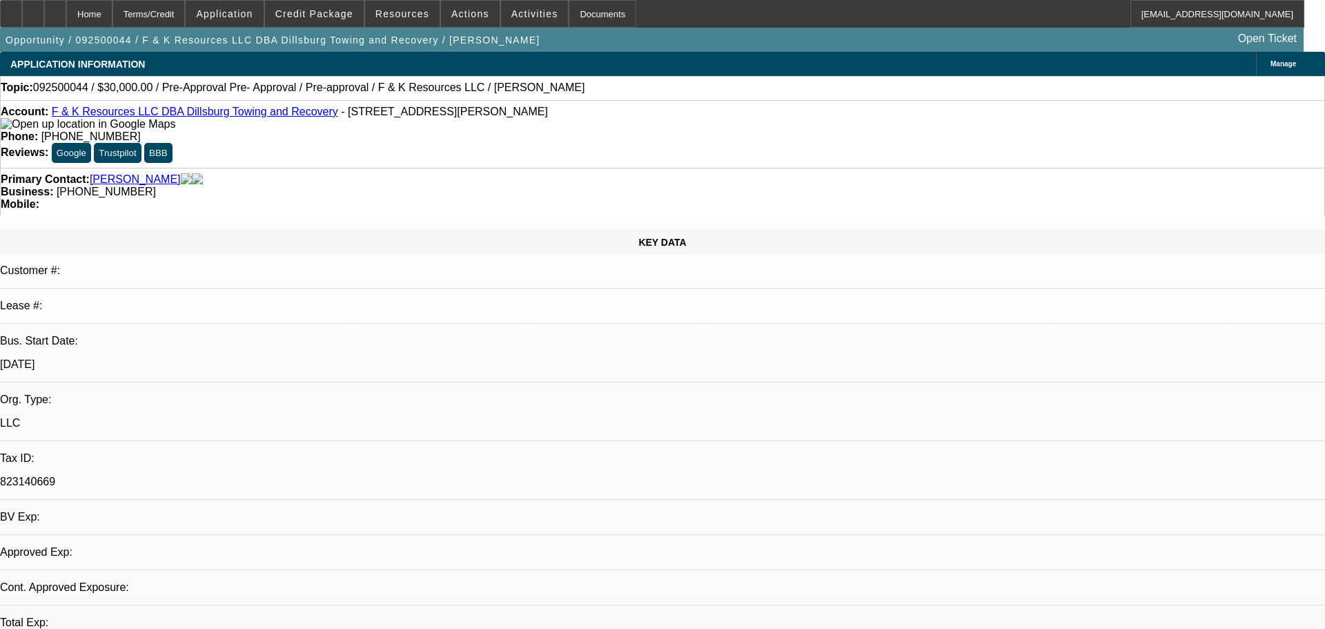
select select "6"
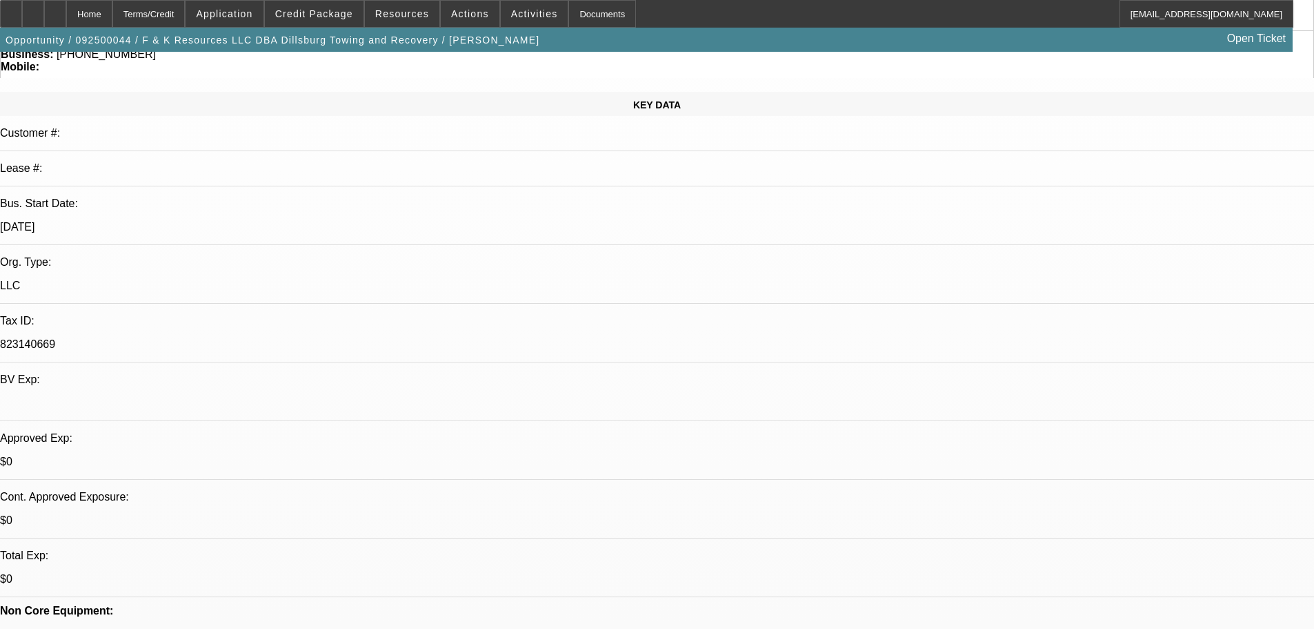
scroll to position [138, 0]
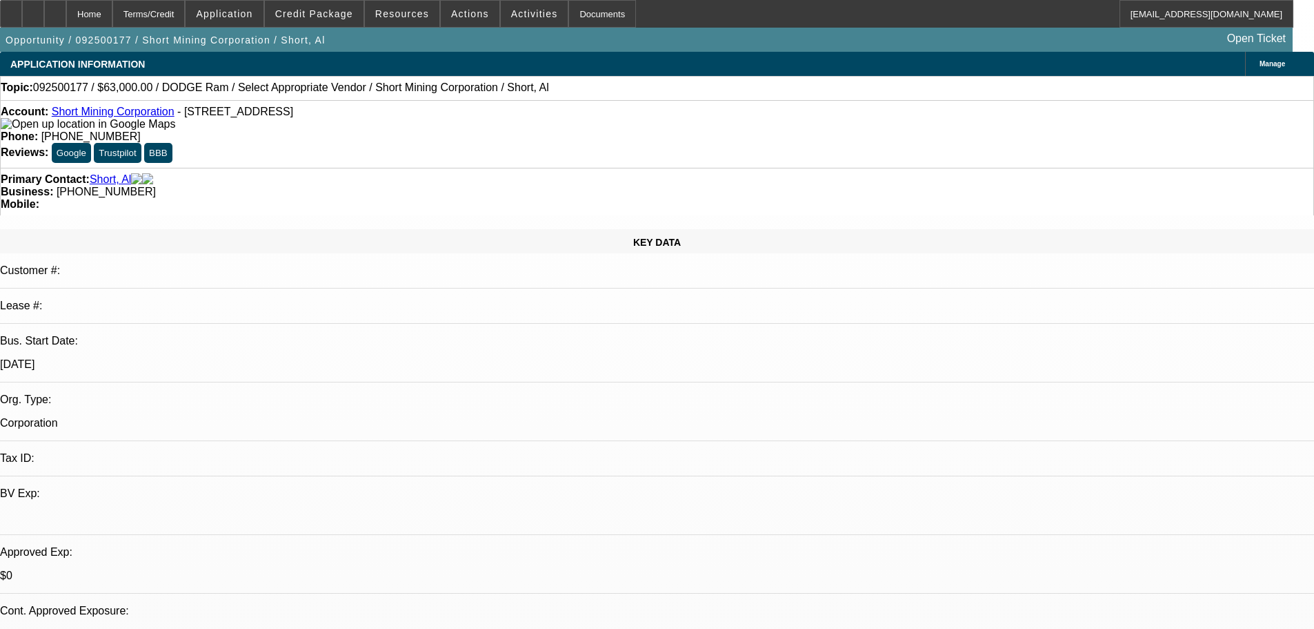
select select "0"
select select "2"
select select "0.1"
select select "4"
